Goal: Navigation & Orientation: Find specific page/section

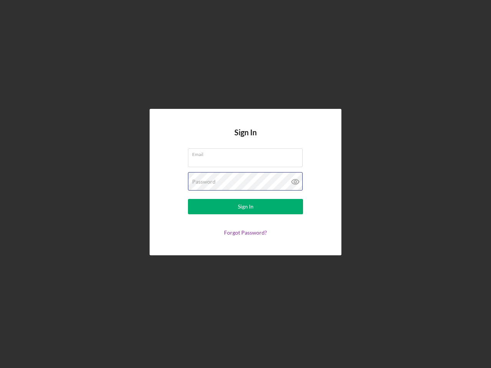
click at [245, 184] on div "Password" at bounding box center [245, 181] width 115 height 19
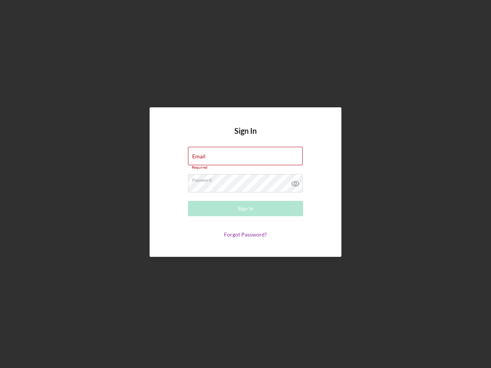
click at [295, 182] on icon at bounding box center [295, 183] width 19 height 19
